Goal: Navigation & Orientation: Find specific page/section

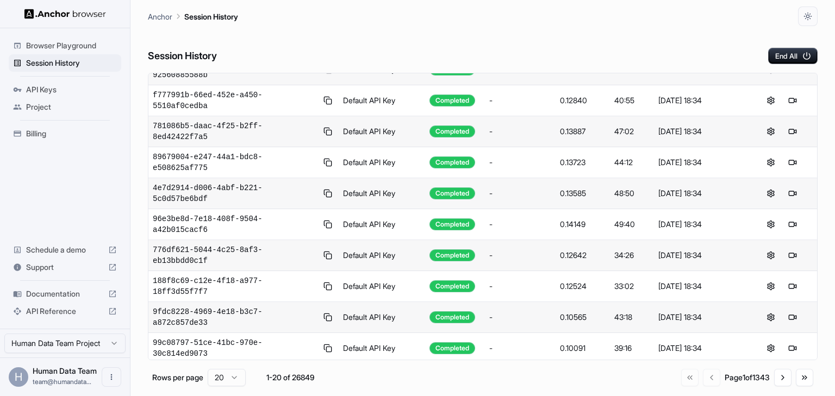
scroll to position [179, 0]
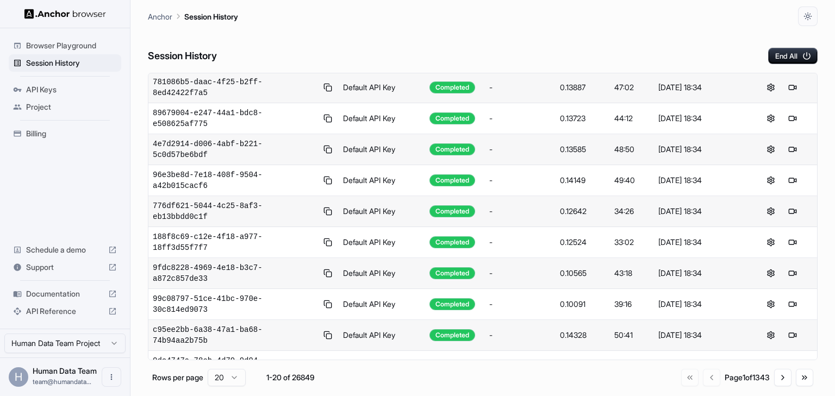
click at [785, 376] on button "Go to next page" at bounding box center [782, 377] width 17 height 17
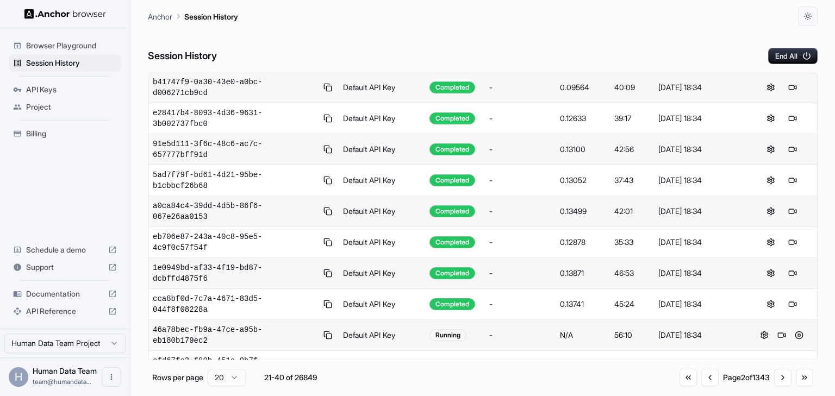
scroll to position [58, 0]
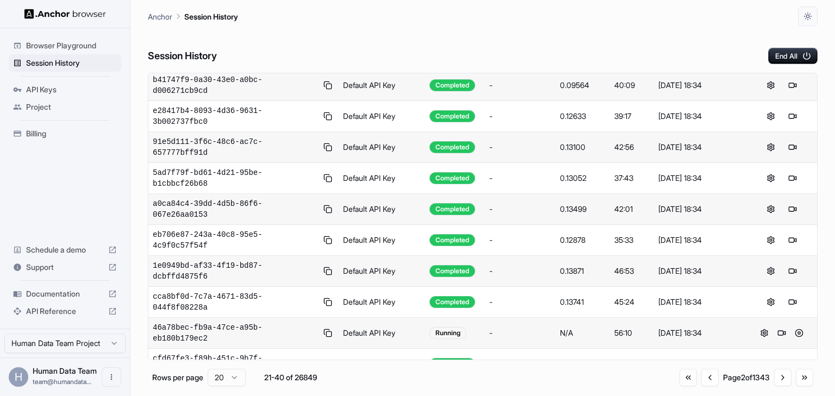
click at [621, 328] on div "56:10" at bounding box center [631, 333] width 35 height 11
click at [381, 318] on td "Default API Key" at bounding box center [382, 333] width 87 height 31
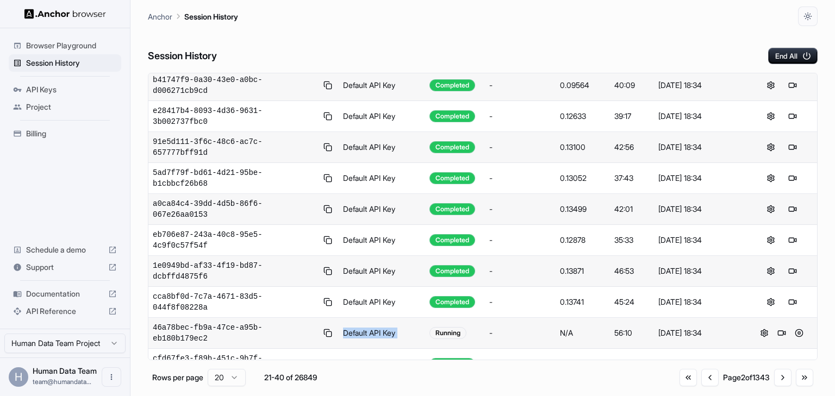
click at [381, 318] on td "Default API Key" at bounding box center [382, 333] width 87 height 31
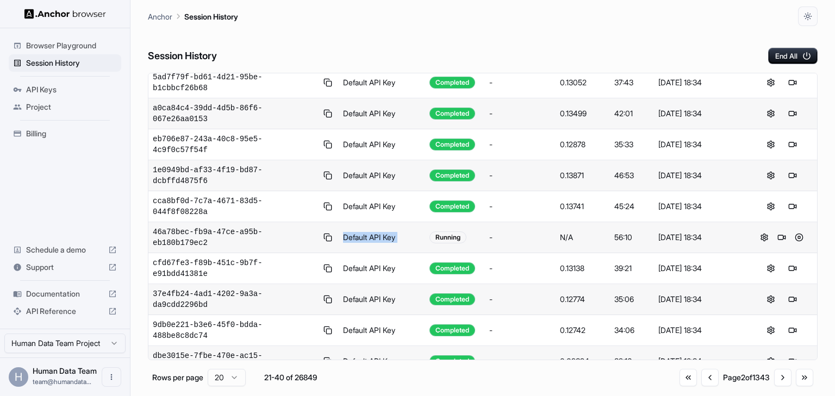
scroll to position [122, 0]
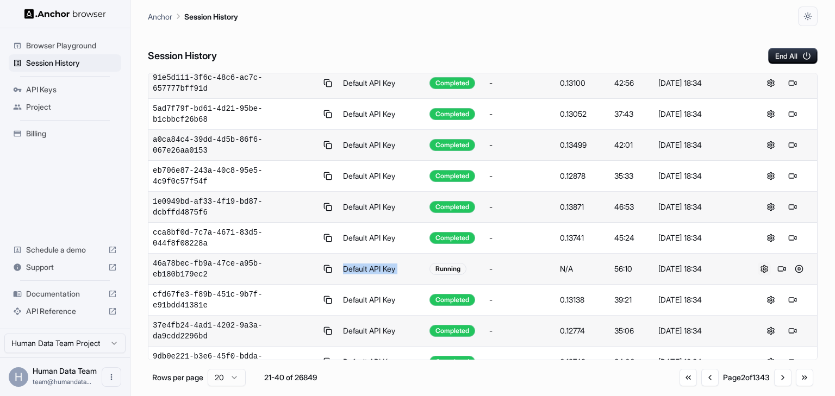
click at [758, 263] on button at bounding box center [764, 269] width 13 height 13
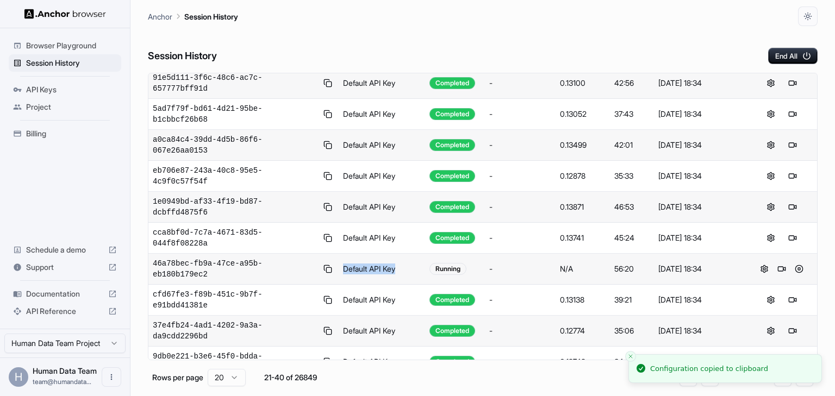
scroll to position [179, 0]
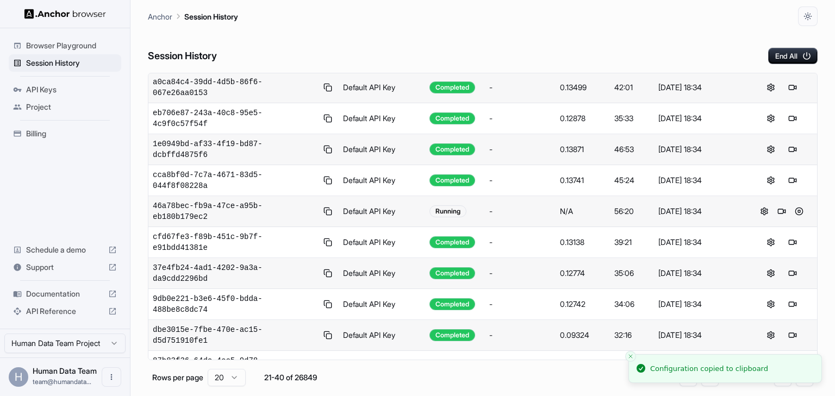
click at [557, 364] on div "Session ID ↕ API Key Name ↕ Status ↕ Tags ↕ Credits Used ↕ Duration ↕ Date ↓ 0c…" at bounding box center [483, 230] width 670 height 314
click at [241, 380] on html "Browser Playground Session History API Keys Project Billing Schedule a demo Sup…" at bounding box center [417, 198] width 835 height 396
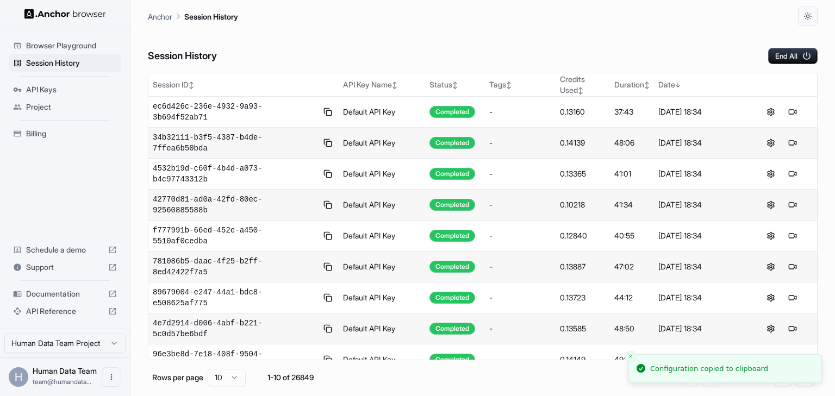
click at [228, 375] on html "Browser Playground Session History API Keys Project Billing Schedule a demo Sup…" at bounding box center [417, 198] width 835 height 396
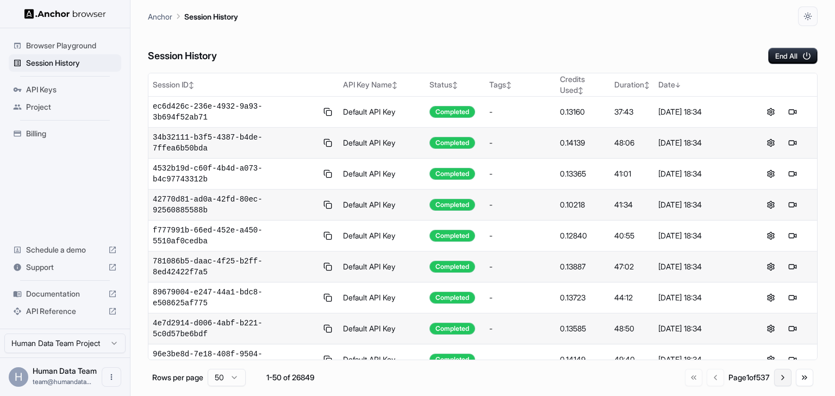
click at [778, 379] on button "Go to next page" at bounding box center [782, 377] width 17 height 17
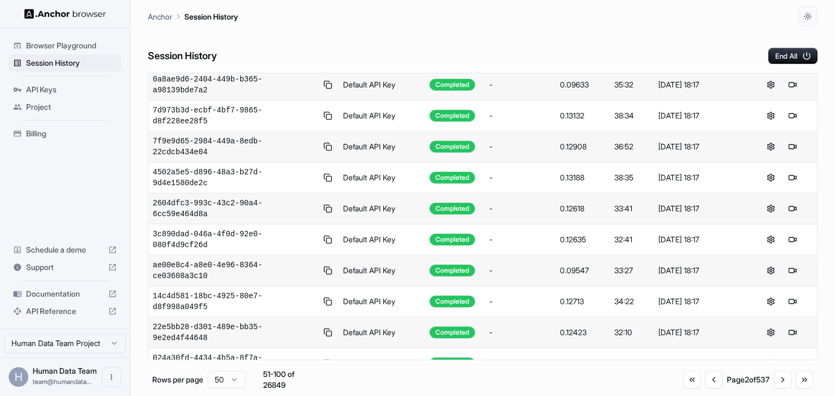
scroll to position [845, 0]
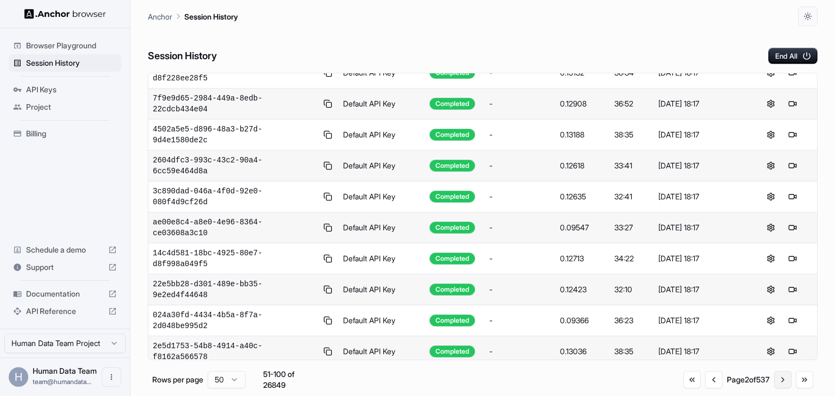
click at [776, 376] on button "Go to next page" at bounding box center [782, 379] width 17 height 17
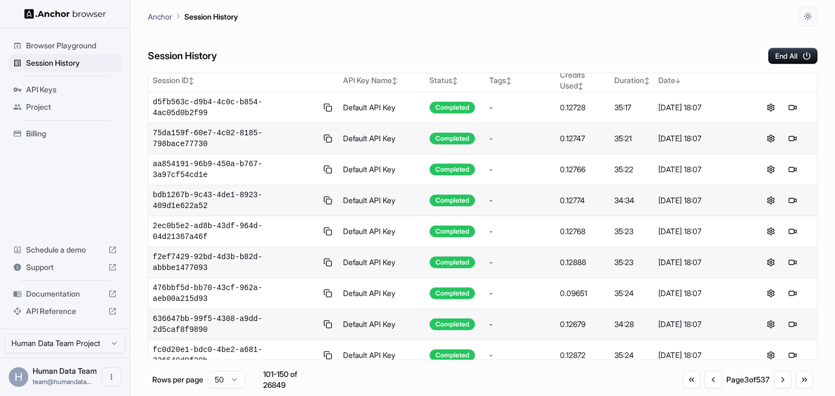
scroll to position [0, 0]
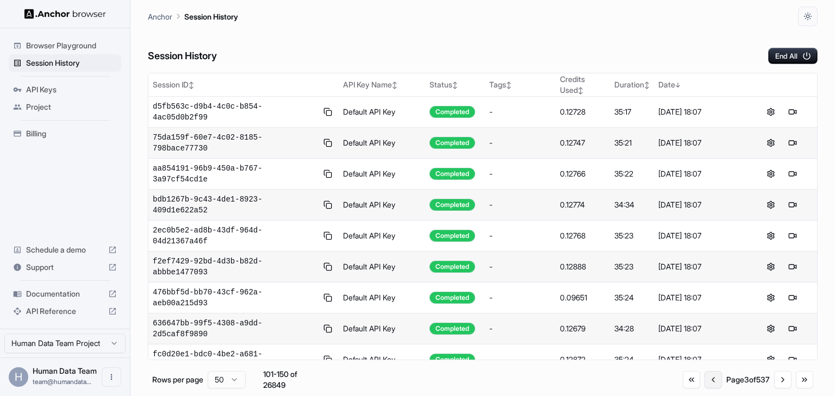
click at [711, 378] on button "Go to previous page" at bounding box center [712, 379] width 17 height 17
click at [711, 378] on button "Go to previous page" at bounding box center [713, 379] width 17 height 17
click at [423, 39] on div "Session History End All" at bounding box center [483, 45] width 670 height 38
click at [61, 40] on span "Browser Playground" at bounding box center [71, 45] width 91 height 11
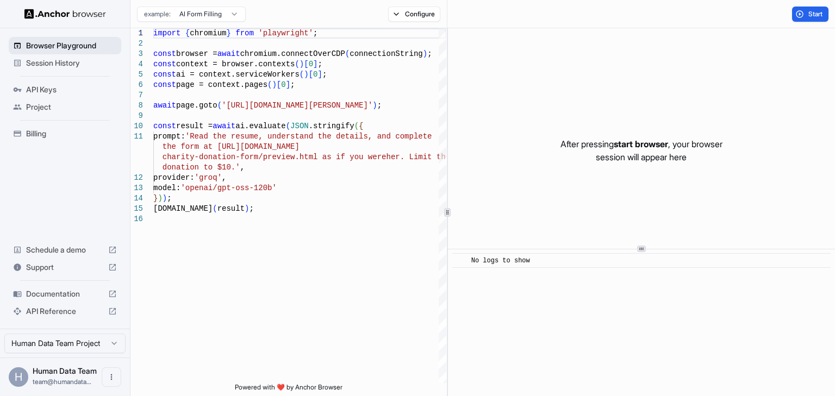
click at [49, 52] on div "Browser Playground" at bounding box center [65, 45] width 113 height 17
click at [51, 58] on span "Session History" at bounding box center [71, 63] width 91 height 11
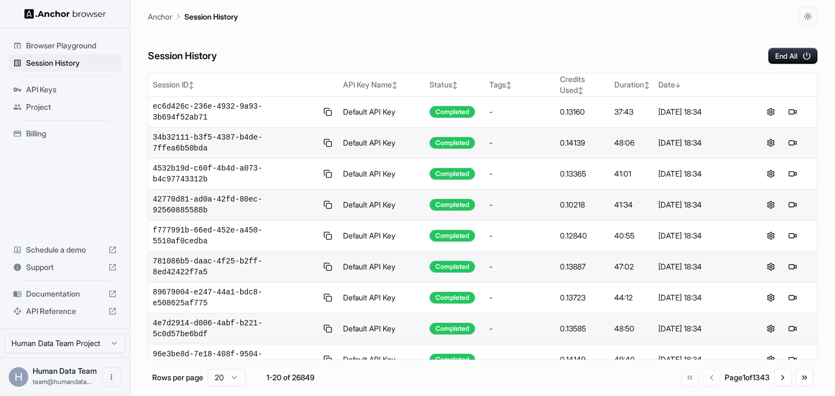
click at [59, 93] on span "API Keys" at bounding box center [71, 89] width 91 height 11
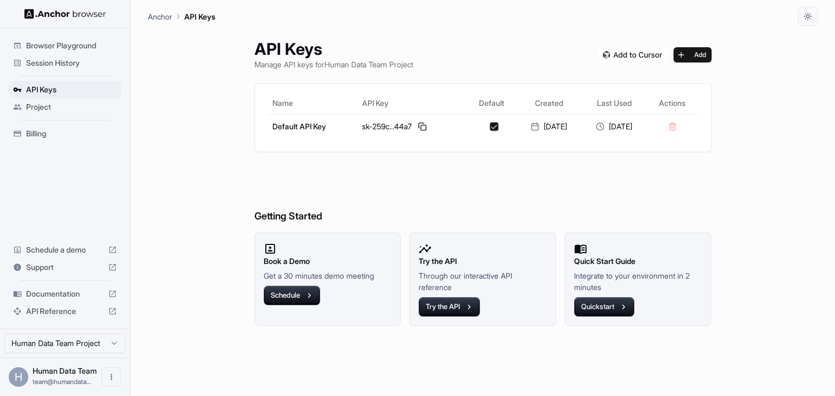
click at [58, 63] on span "Session History" at bounding box center [71, 63] width 91 height 11
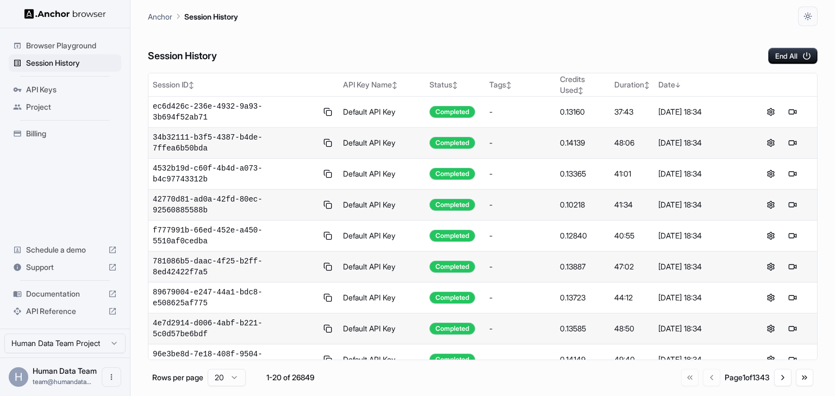
click at [261, 43] on div "Session History End All" at bounding box center [483, 45] width 670 height 38
click at [217, 57] on h6 "Session History" at bounding box center [182, 56] width 69 height 16
click at [260, 50] on div "Session History End All" at bounding box center [483, 45] width 670 height 38
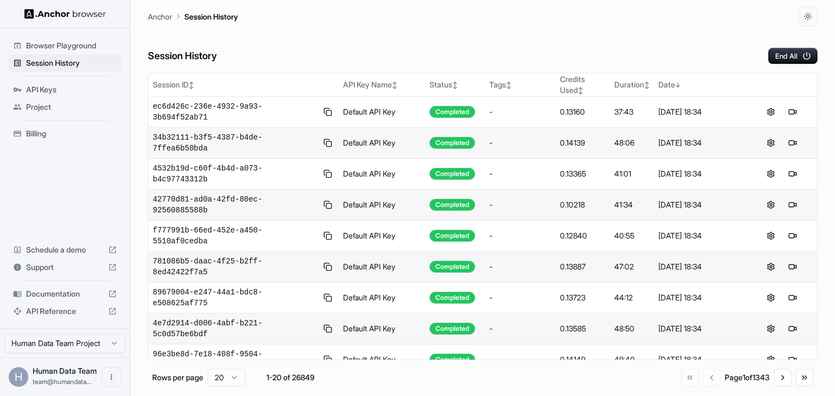
drag, startPoint x: 740, startPoint y: 3, endPoint x: 377, endPoint y: 41, distance: 365.1
click at [377, 41] on div "Session History End All" at bounding box center [483, 45] width 670 height 38
click at [87, 306] on span "API Reference" at bounding box center [65, 311] width 78 height 11
